Goal: Information Seeking & Learning: Learn about a topic

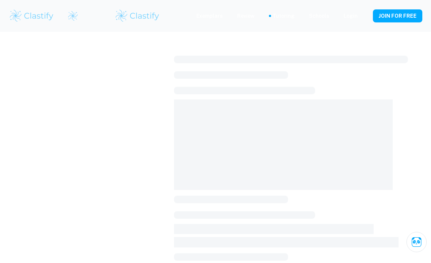
click at [282, 68] on div at bounding box center [291, 264] width 234 height 423
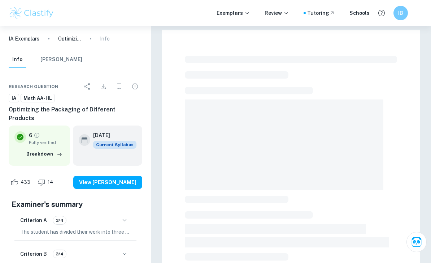
drag, startPoint x: 0, startPoint y: 0, endPoint x: 384, endPoint y: 86, distance: 393.6
click at [0, 0] on html "We value your privacy We use cookies to enhance your browsing experience, serve…" at bounding box center [215, 131] width 431 height 263
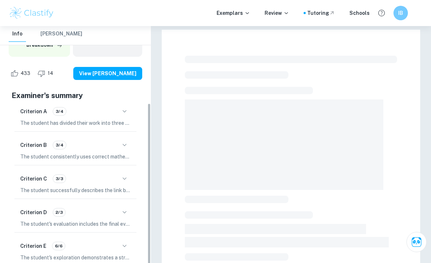
scroll to position [109, 0]
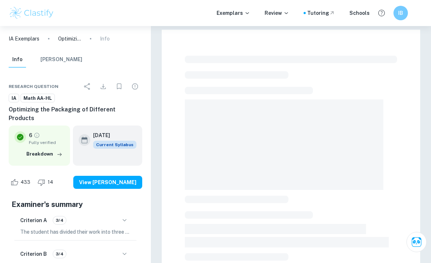
checkbox input "true"
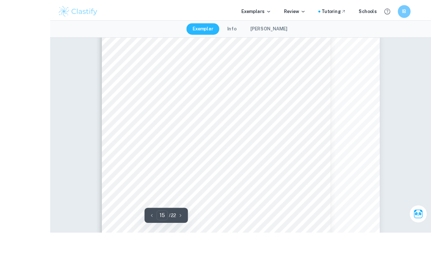
scroll to position [5908, 0]
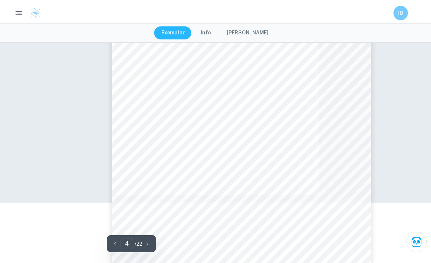
type input "6"
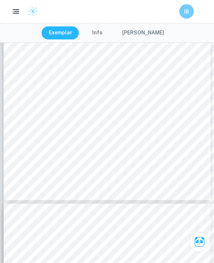
scroll to position [1229, 0]
